Goal: Information Seeking & Learning: Learn about a topic

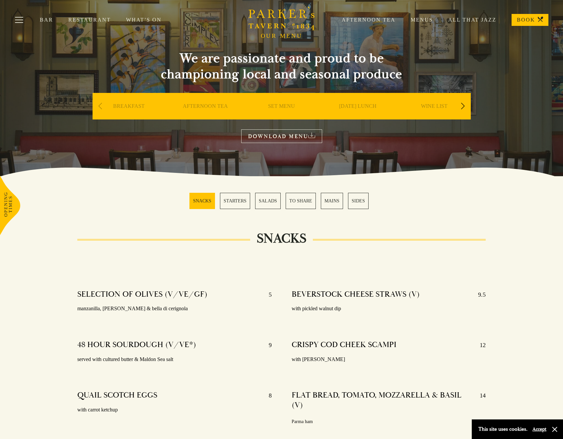
scroll to position [33, 0]
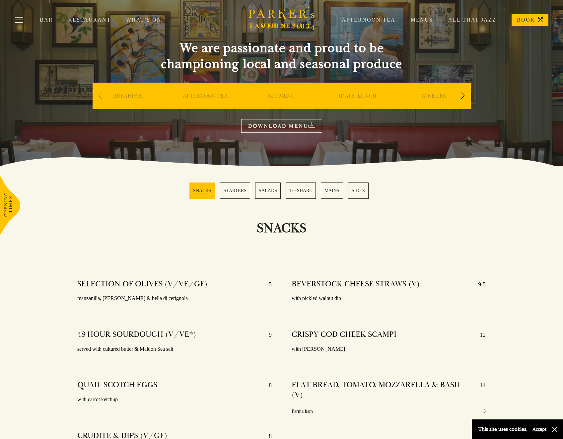
click at [328, 190] on link "MAINS" at bounding box center [332, 190] width 22 height 16
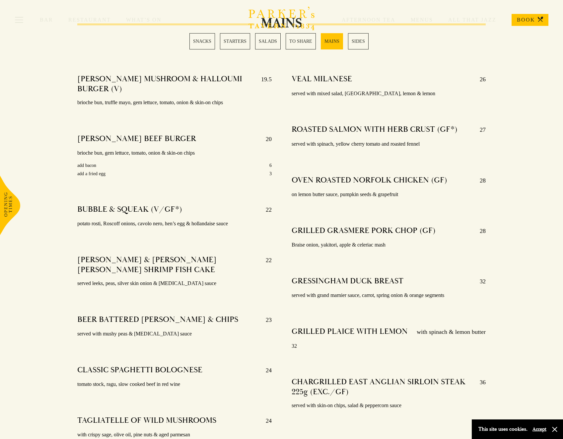
scroll to position [1162, 0]
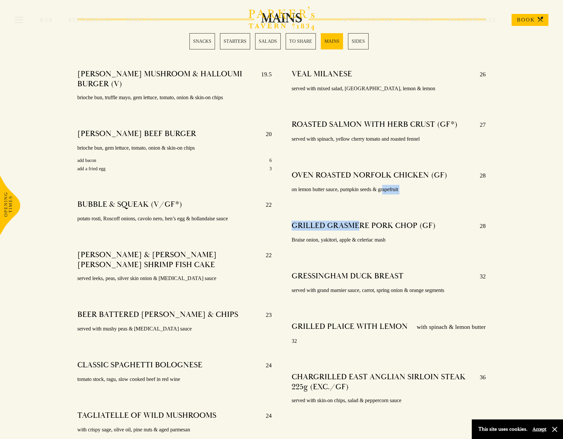
drag, startPoint x: 357, startPoint y: 198, endPoint x: 384, endPoint y: 163, distance: 43.8
click at [384, 163] on div "VEAL MILANESE 26 served with mixed salad, café du Paris, lemon & lemon ROASTED …" at bounding box center [388, 260] width 214 height 392
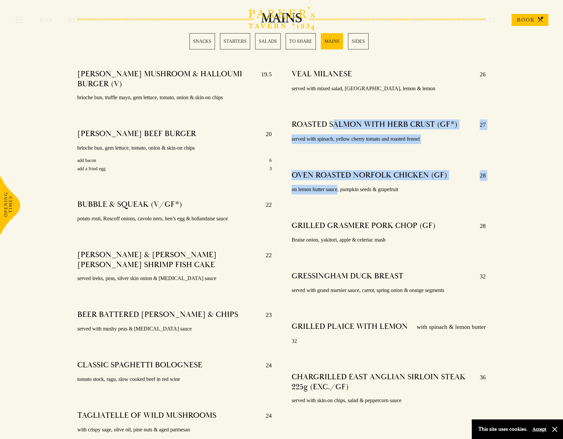
drag, startPoint x: 384, startPoint y: 163, endPoint x: 338, endPoint y: 167, distance: 45.3
click at [338, 167] on div "VEAL MILANESE 26 served with mixed salad, café du Paris, lemon & lemon ROASTED …" at bounding box center [388, 260] width 214 height 392
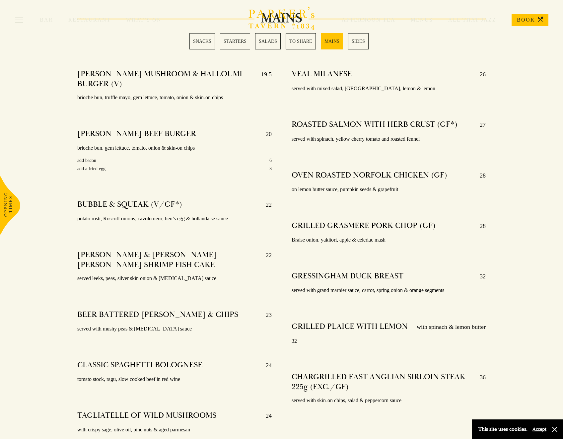
click at [221, 173] on div at bounding box center [174, 175] width 194 height 5
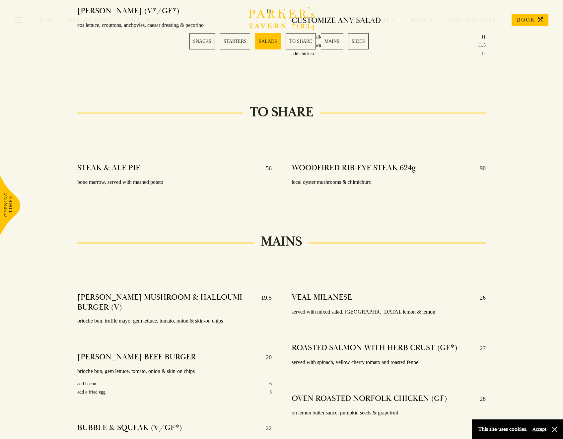
scroll to position [930, 0]
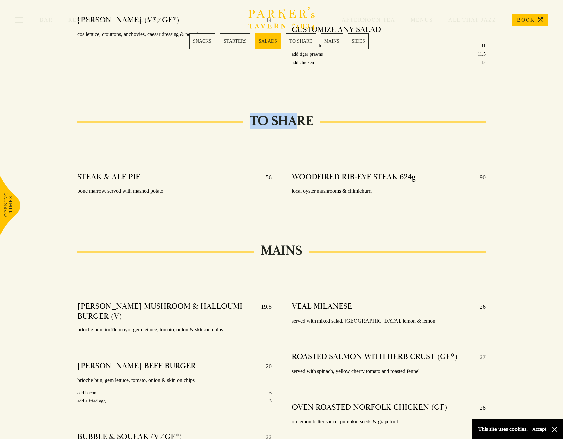
drag, startPoint x: 250, startPoint y: 99, endPoint x: 299, endPoint y: 100, distance: 49.1
click at [299, 113] on h2 "TO SHARE" at bounding box center [281, 121] width 77 height 16
drag, startPoint x: 304, startPoint y: 174, endPoint x: 347, endPoint y: 176, distance: 43.5
click at [347, 186] on p "local oyster mushrooms & chimichurri" at bounding box center [388, 191] width 194 height 10
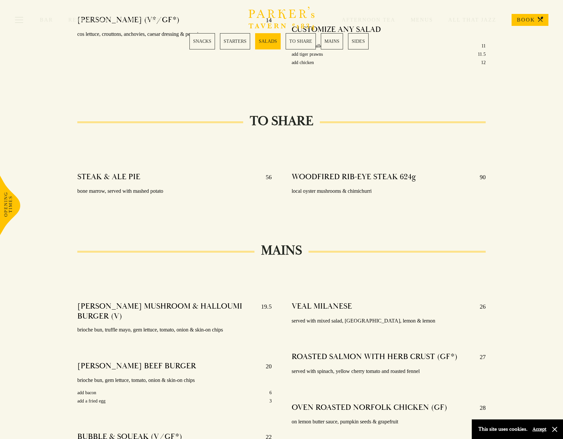
click at [348, 186] on p "local oyster mushrooms & chimichurri" at bounding box center [388, 191] width 194 height 10
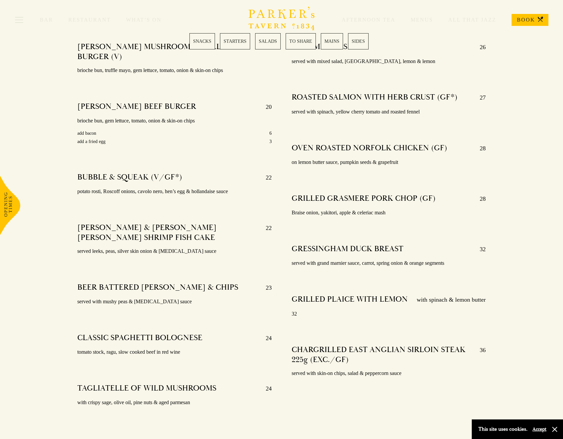
scroll to position [1178, 0]
